Goal: Information Seeking & Learning: Learn about a topic

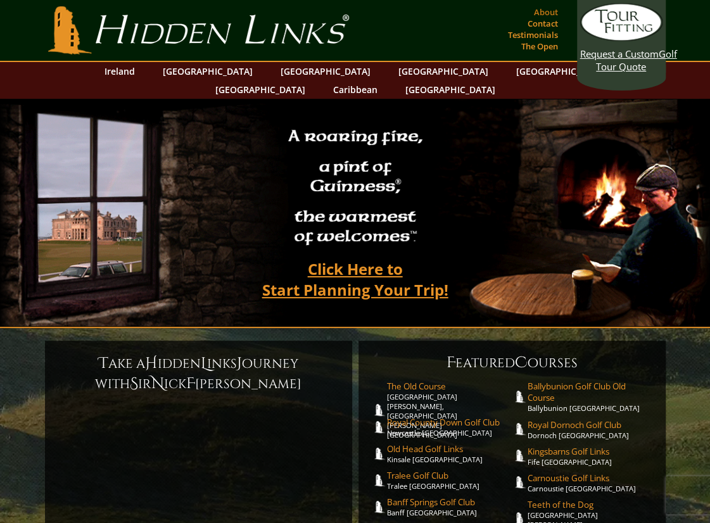
click at [544, 12] on link "About" at bounding box center [546, 12] width 30 height 18
